Goal: Complete application form: Complete application form

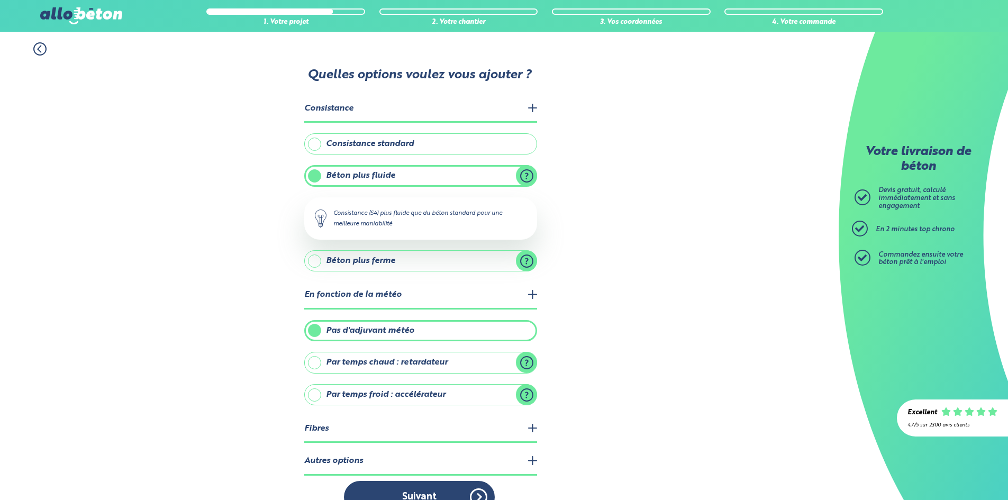
scroll to position [24, 0]
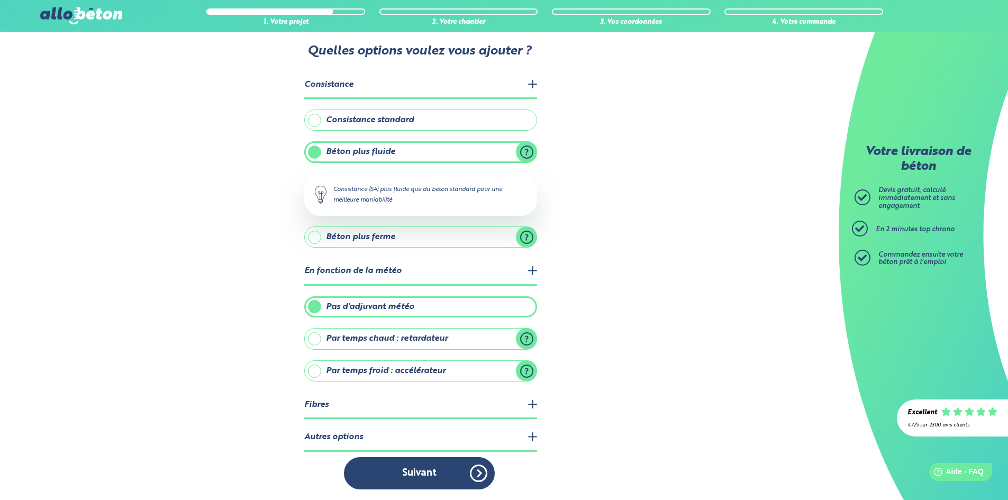
click at [438, 472] on button "Suivant" at bounding box center [419, 473] width 151 height 32
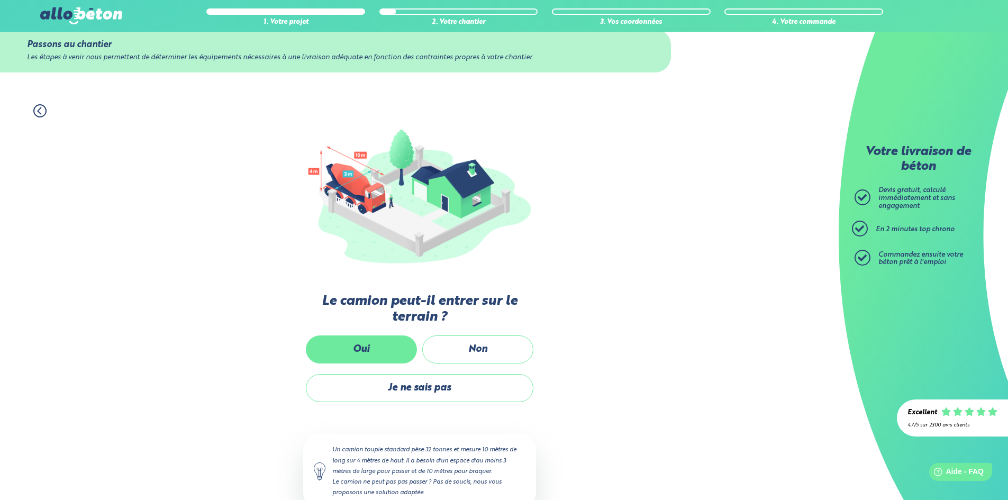
click at [398, 346] on label "Oui" at bounding box center [361, 349] width 111 height 28
click at [0, 0] on input "Oui" at bounding box center [0, 0] width 0 height 0
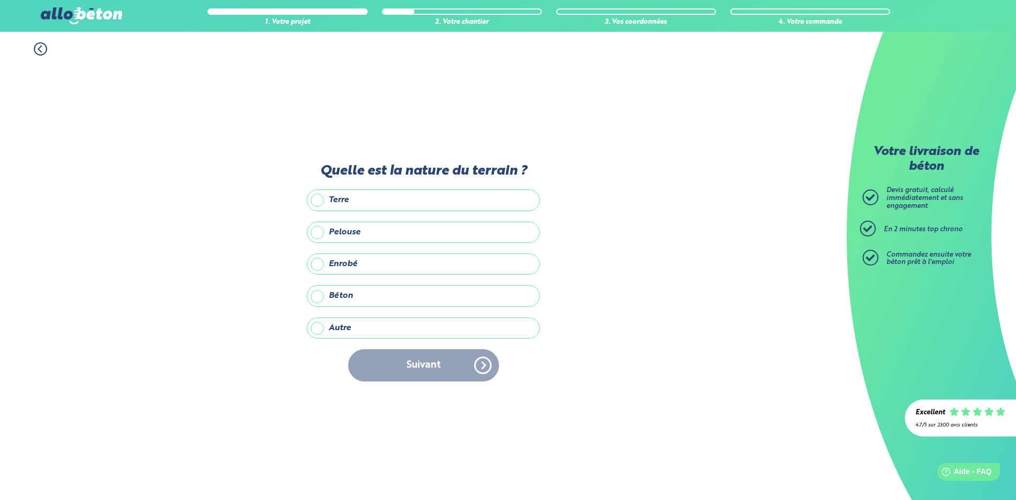
click at [344, 201] on label "Terre" at bounding box center [423, 199] width 233 height 21
click at [0, 0] on input "Terre" at bounding box center [0, 0] width 0 height 0
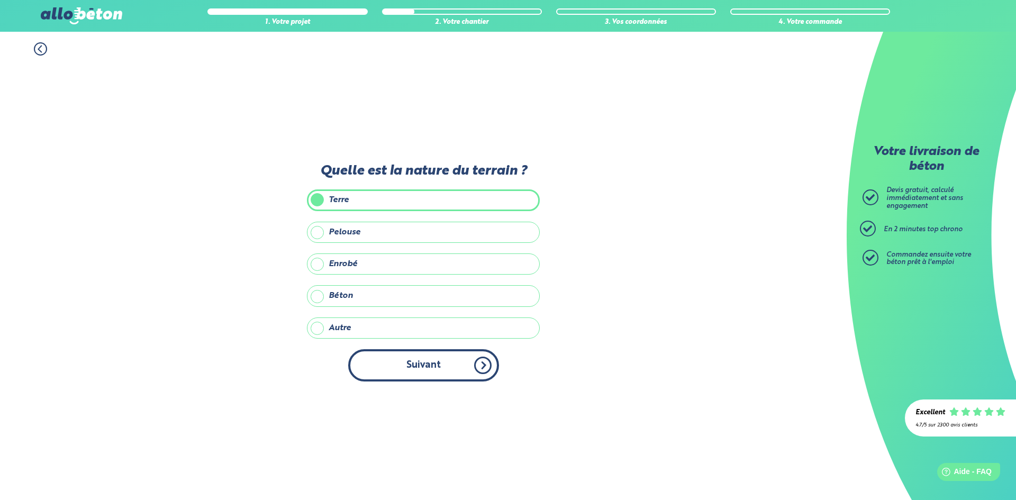
click at [422, 367] on button "Suivant" at bounding box center [423, 365] width 151 height 32
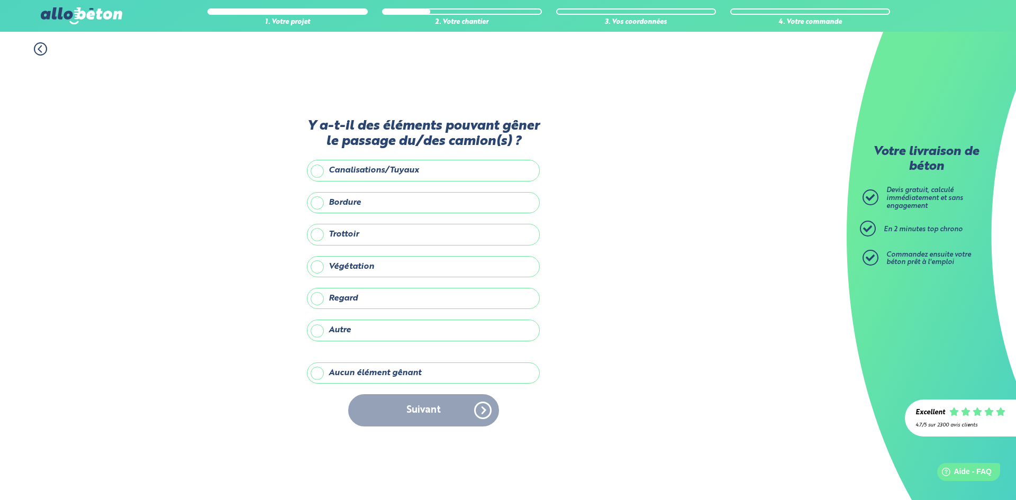
click at [363, 373] on label "Aucun élément gênant" at bounding box center [423, 372] width 233 height 21
click at [0, 0] on input "Aucun élément gênant" at bounding box center [0, 0] width 0 height 0
click at [402, 400] on button "Suivant" at bounding box center [423, 410] width 151 height 32
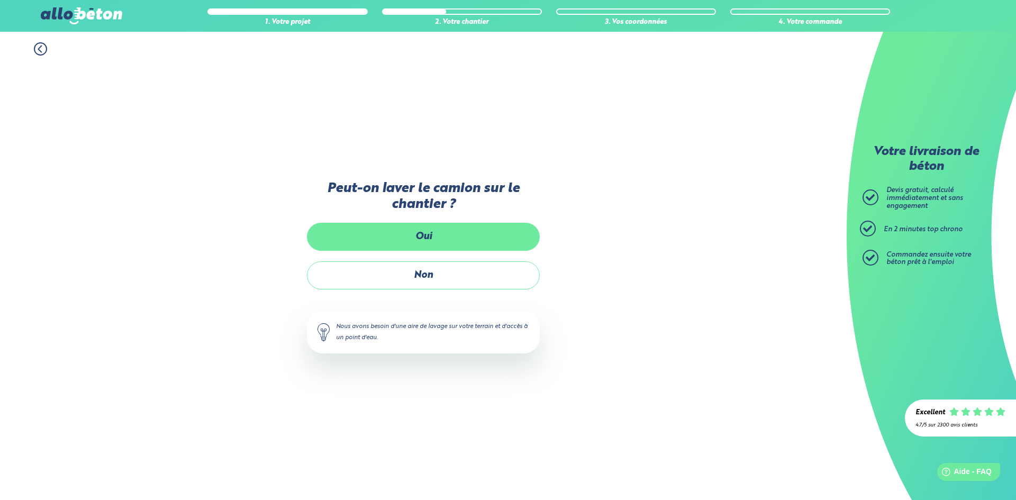
click at [444, 239] on label "Oui" at bounding box center [423, 237] width 233 height 28
click at [0, 0] on input "Oui" at bounding box center [0, 0] width 0 height 0
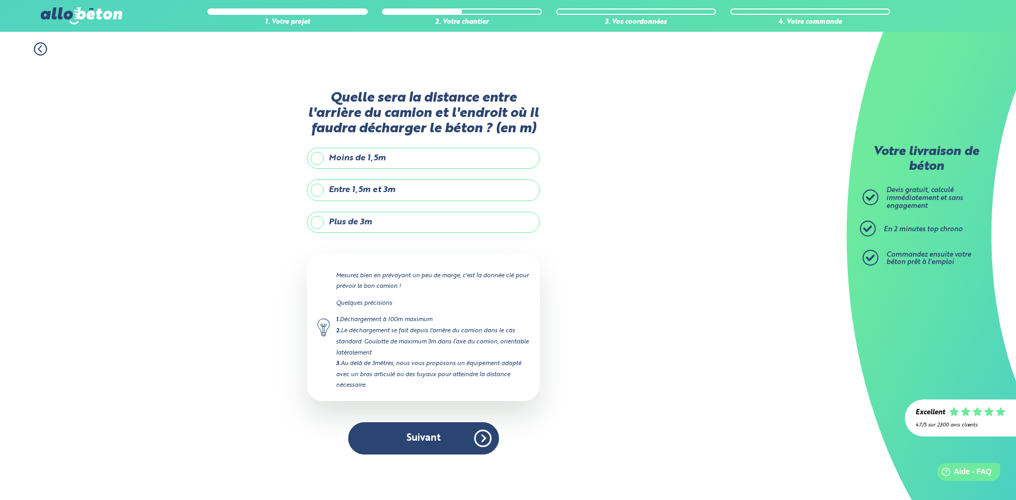
click at [363, 187] on label "Entre 1,5m et 3m" at bounding box center [423, 189] width 233 height 21
click at [0, 0] on input "Entre 1,5m et 3m" at bounding box center [0, 0] width 0 height 0
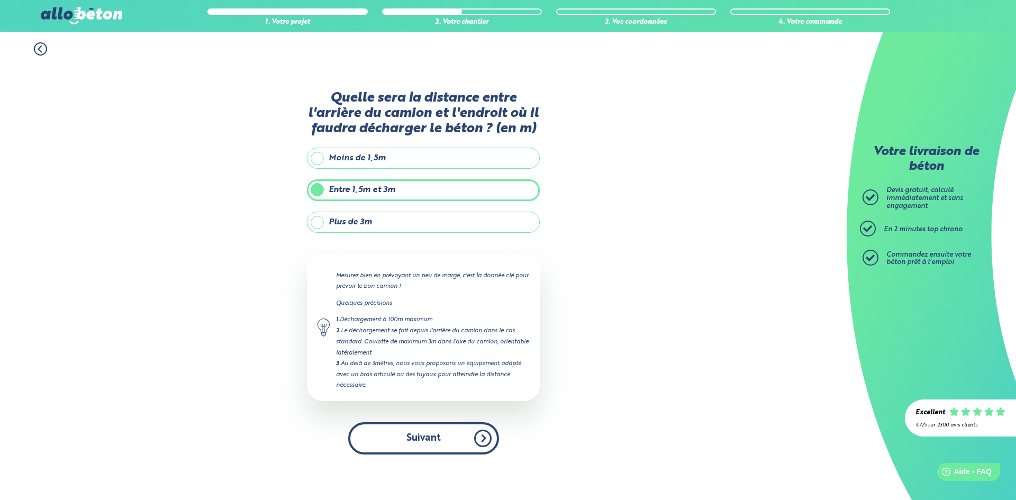
click at [416, 433] on button "Suivant" at bounding box center [423, 438] width 151 height 32
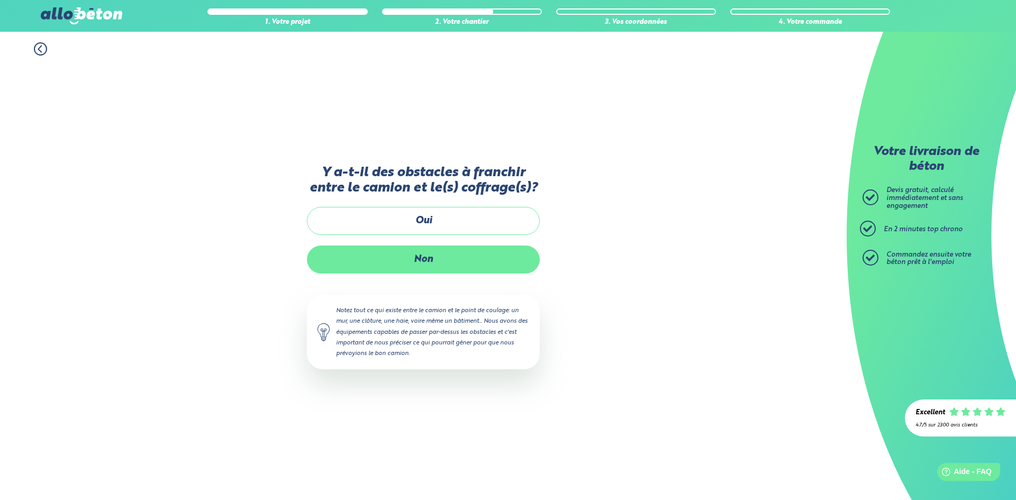
click at [453, 261] on label "Non" at bounding box center [423, 259] width 233 height 28
click at [0, 0] on input "Non" at bounding box center [0, 0] width 0 height 0
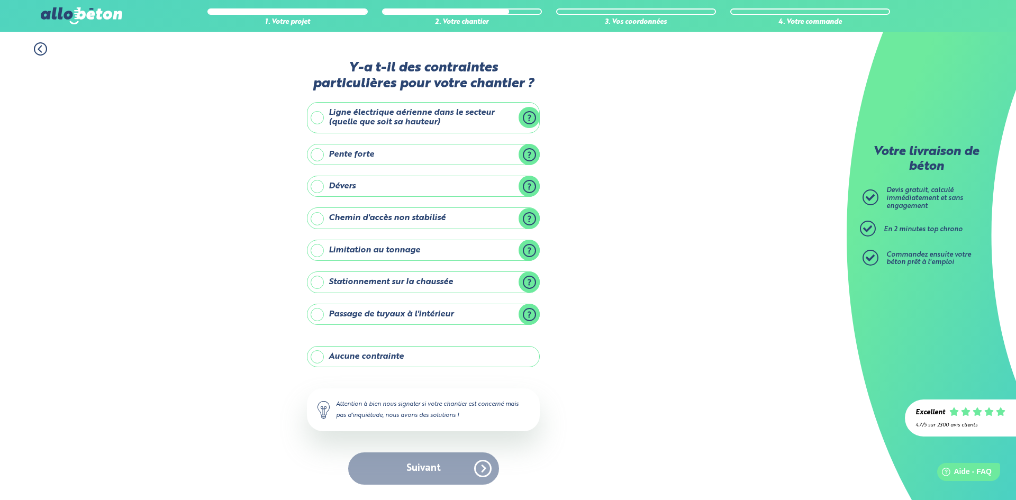
click at [463, 353] on label "Aucune contrainte" at bounding box center [423, 356] width 233 height 21
click at [0, 0] on input "Aucune contrainte" at bounding box center [0, 0] width 0 height 0
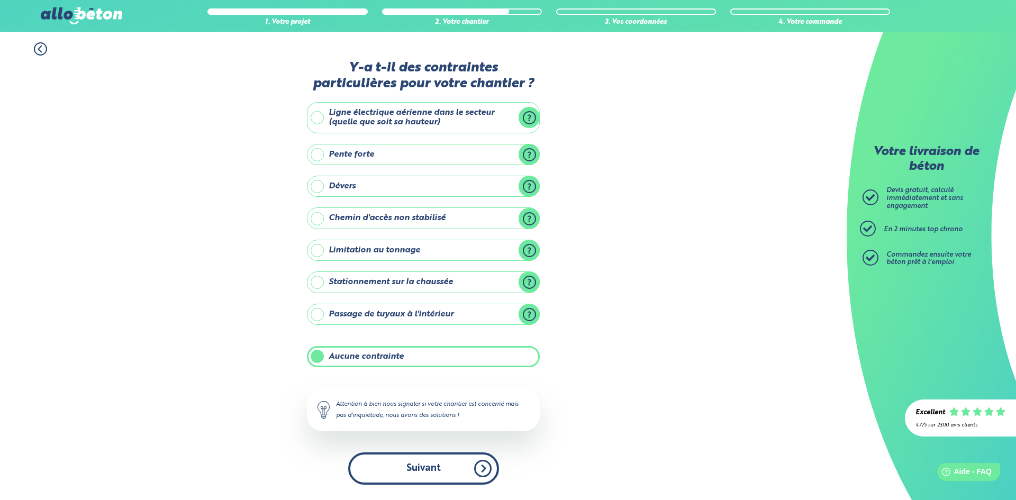
click at [444, 456] on button "Suivant" at bounding box center [423, 468] width 151 height 32
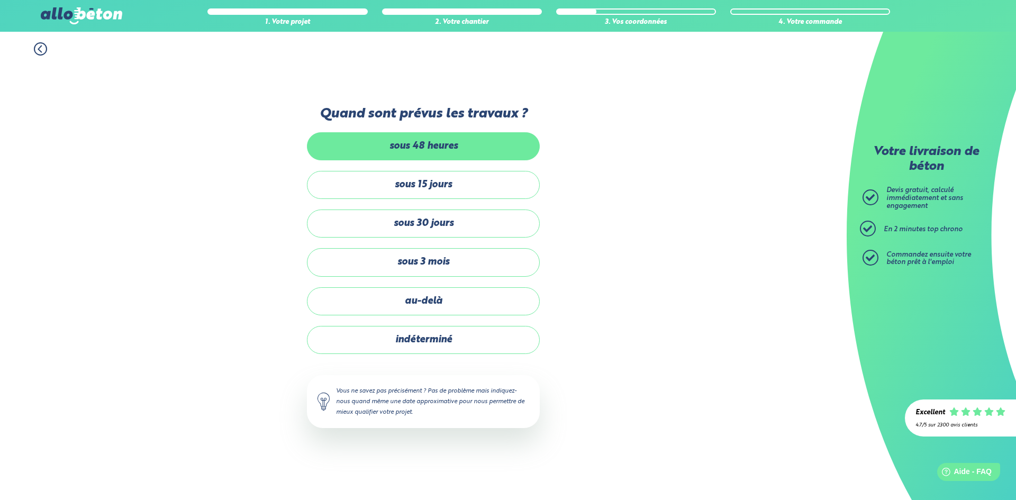
click at [472, 145] on label "sous 48 heures" at bounding box center [423, 146] width 233 height 28
click at [0, 0] on input "sous 48 heures" at bounding box center [0, 0] width 0 height 0
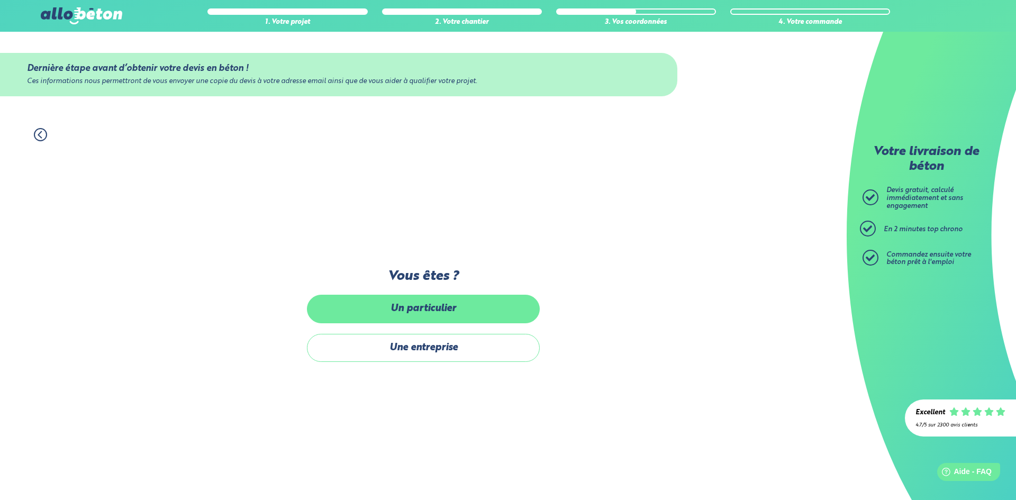
click at [456, 307] on label "Un particulier" at bounding box center [423, 309] width 233 height 28
click at [0, 0] on input "Un particulier" at bounding box center [0, 0] width 0 height 0
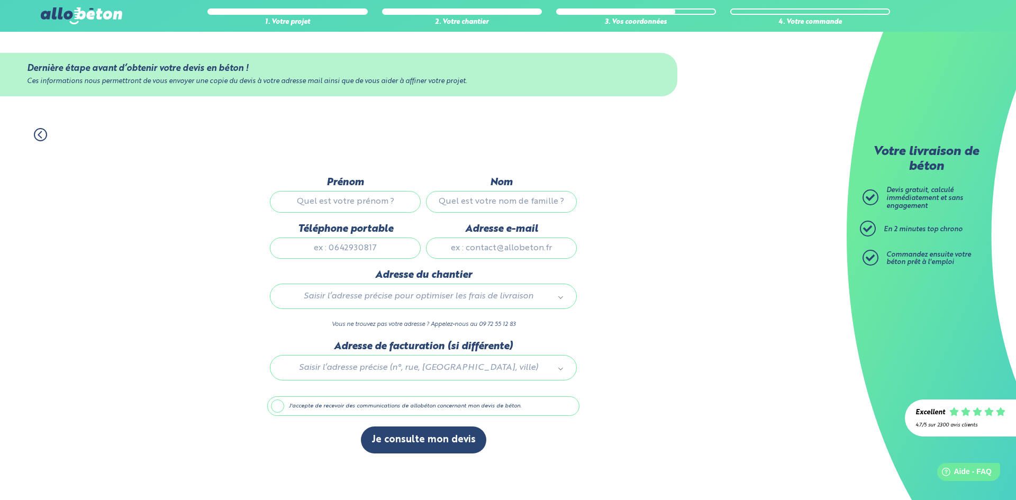
click at [393, 202] on input "Prénom" at bounding box center [345, 201] width 151 height 21
type input "Mathieu"
click at [474, 200] on input "Nom" at bounding box center [501, 201] width 151 height 21
type input "Gentou"
click at [384, 248] on input "Téléphone portable" at bounding box center [345, 247] width 151 height 21
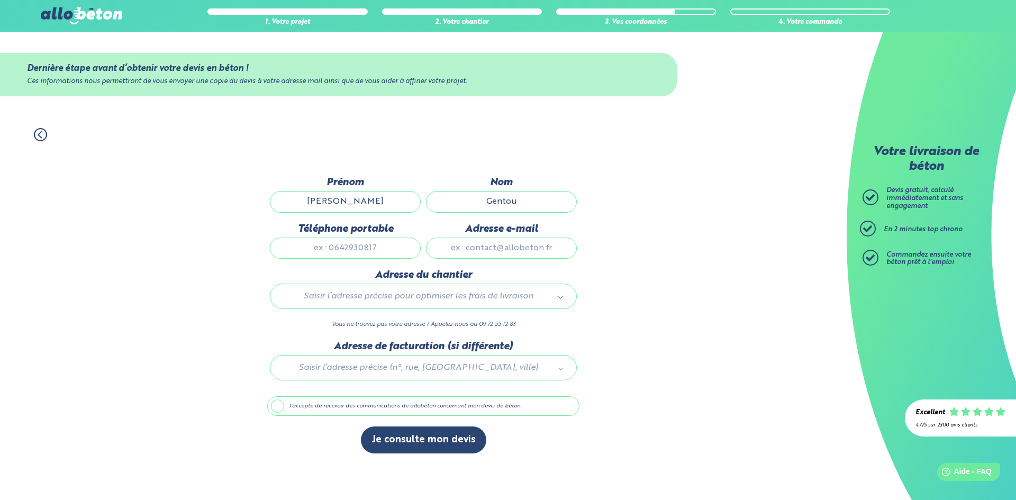
type input "0642065084"
click at [472, 245] on input "Adresse e-mail" at bounding box center [501, 247] width 151 height 21
type input "mathieu.gentou@outlook.fr"
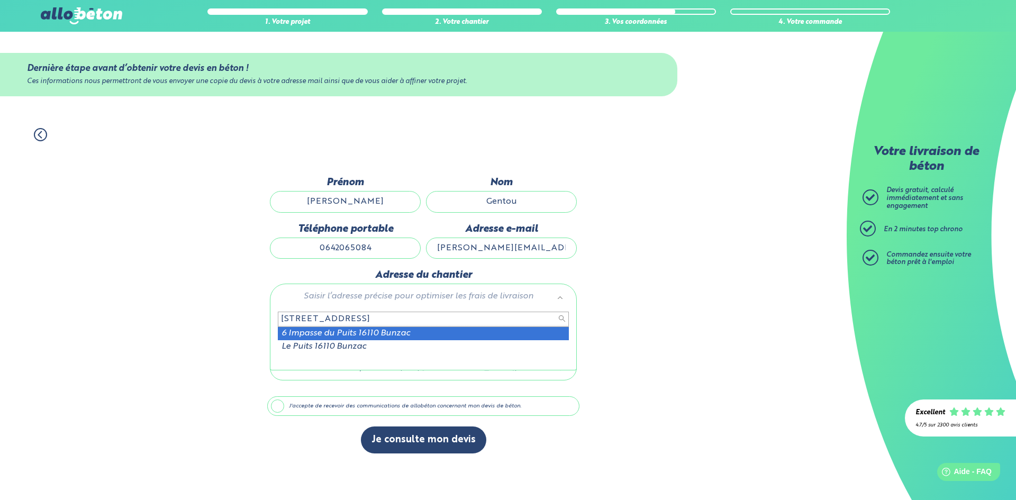
type input "6 impasse du puits bunzac"
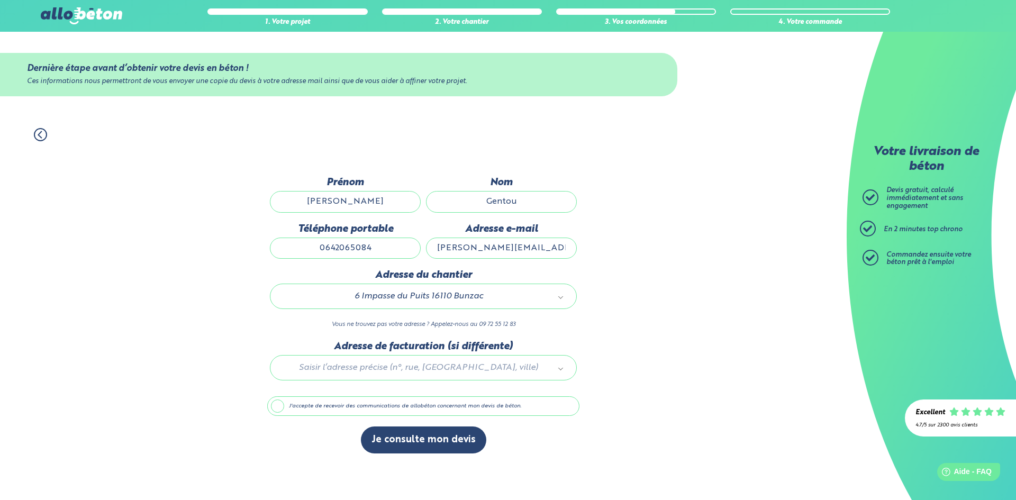
click at [407, 408] on label "J'accepte de recevoir des communications de allobéton concernant mon devis de b…" at bounding box center [423, 406] width 312 height 20
click at [0, 0] on input "J'accepte de recevoir des communications de allobéton concernant mon devis de b…" at bounding box center [0, 0] width 0 height 0
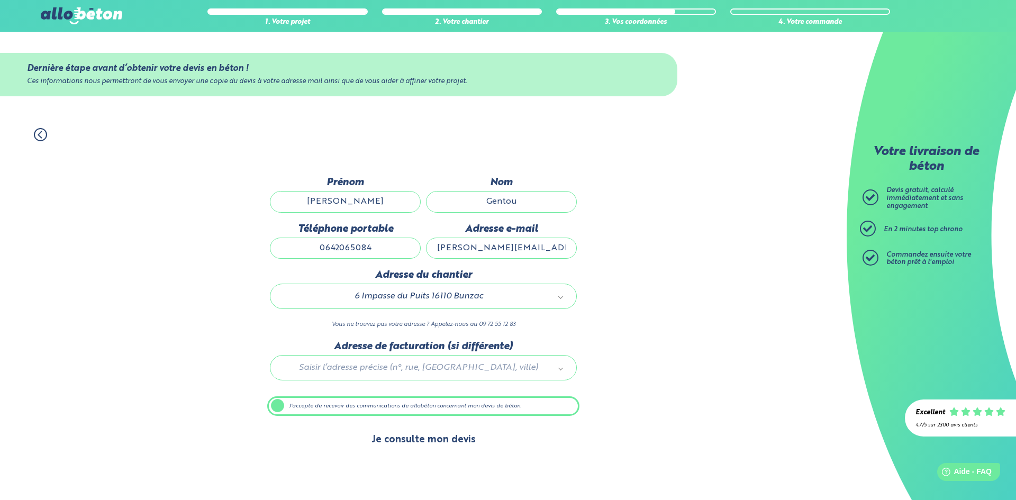
click at [415, 429] on button "Je consulte mon devis" at bounding box center [423, 439] width 125 height 27
